Goal: Use online tool/utility: Use online tool/utility

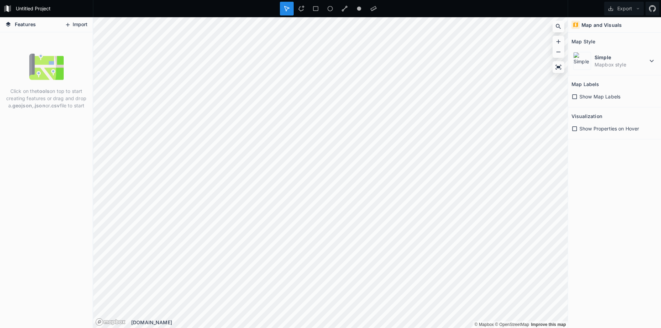
click at [79, 22] on button "Import" at bounding box center [76, 24] width 30 height 11
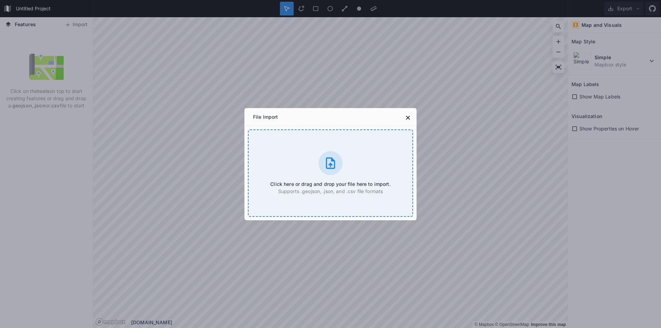
click at [332, 165] on icon at bounding box center [330, 162] width 9 height 11
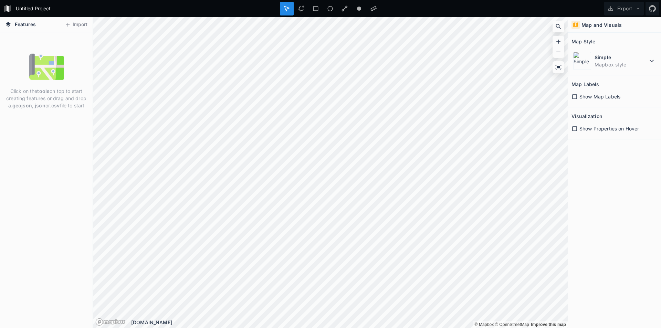
click at [591, 95] on span "Show Map Labels" at bounding box center [600, 96] width 41 height 7
click at [589, 128] on span "Show Properties on Hover" at bounding box center [610, 128] width 60 height 7
click at [628, 56] on dt "Simple" at bounding box center [621, 57] width 53 height 7
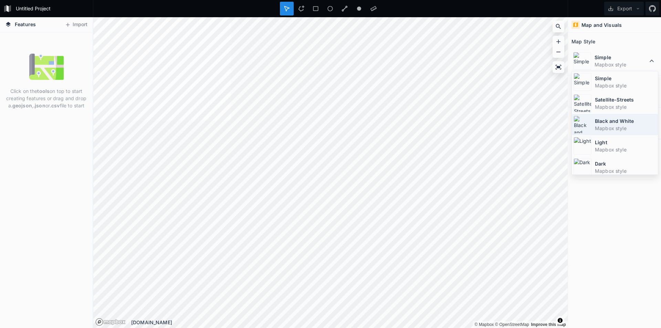
click at [634, 119] on dt "Black and White" at bounding box center [625, 120] width 61 height 7
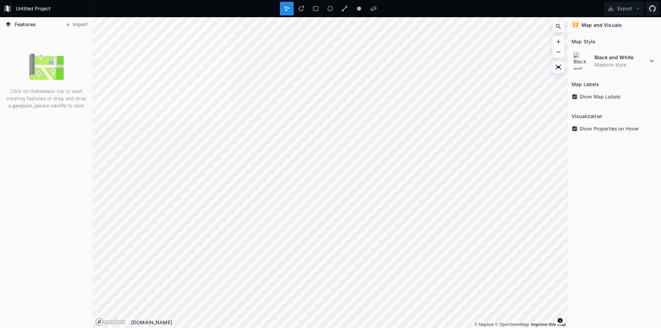
click at [190, 3] on div "Untitled Project Export Features Import Click on the tools on top to start crea…" at bounding box center [330, 164] width 661 height 328
click at [291, 157] on div "Copy Coordinates" at bounding box center [310, 161] width 69 height 14
click at [80, 25] on button "Import" at bounding box center [76, 24] width 30 height 11
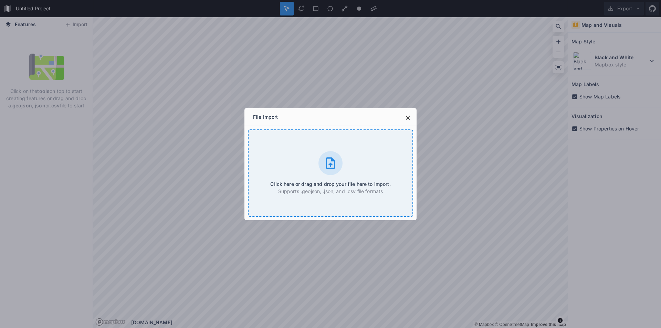
click at [332, 164] on icon at bounding box center [330, 162] width 9 height 11
